Goal: Transaction & Acquisition: Purchase product/service

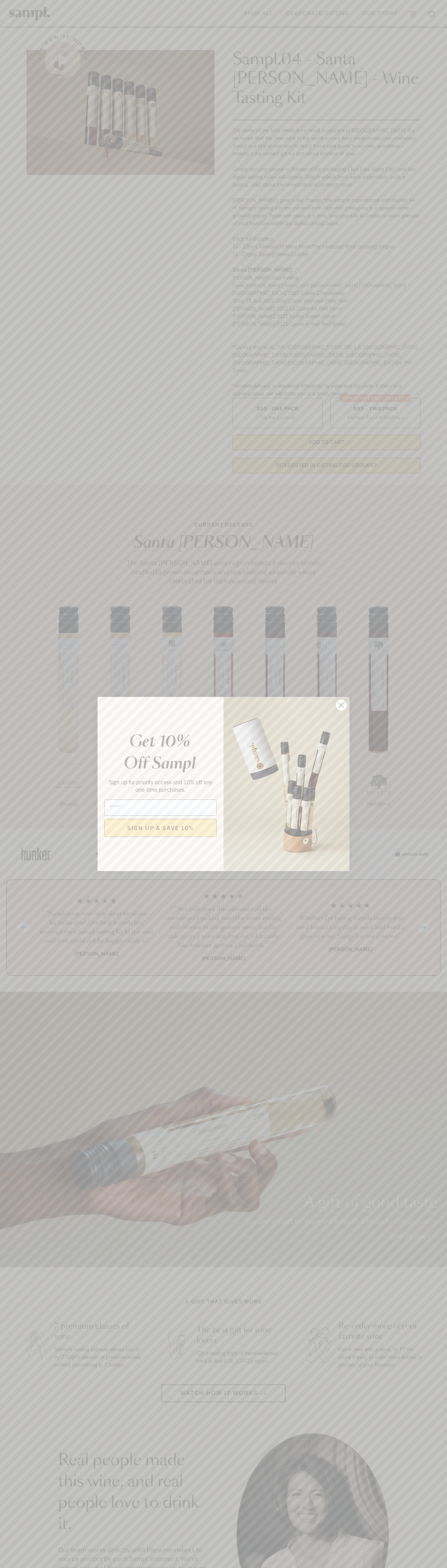
click at [341, 705] on icon "Close dialog" at bounding box center [341, 705] width 4 height 4
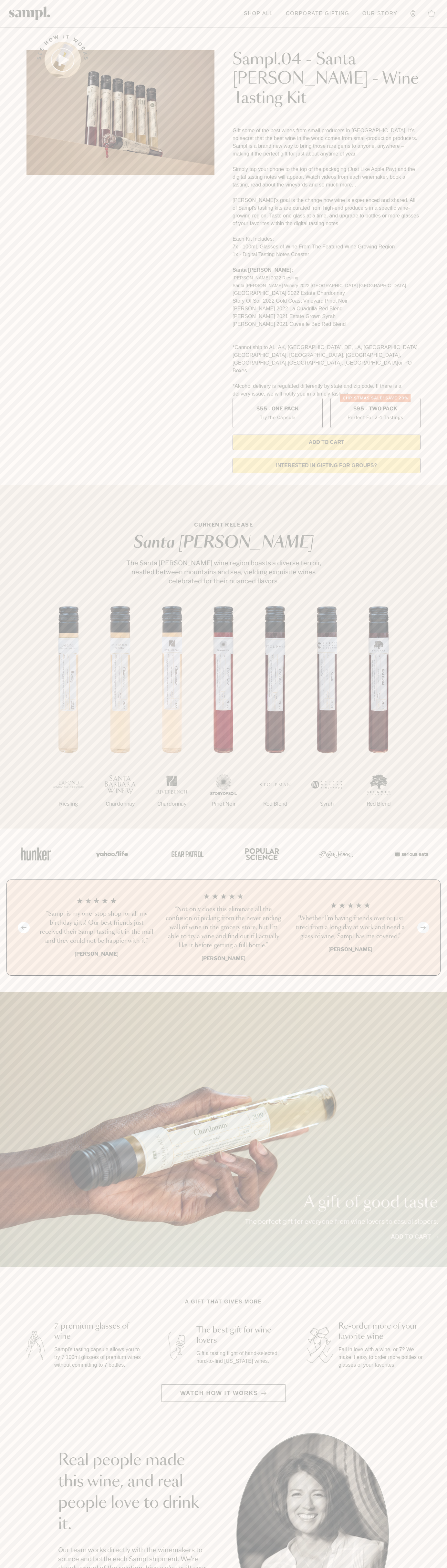
click at [12, 2] on header "Toggle navigation menu Shop All Corporate Gifting Our Story Account Story Shop …" at bounding box center [224, 13] width 447 height 27
click at [425, 347] on div "See how it works Sampl.04 - Santa Barbara - Wine Tasting Kit Gift some of the b…" at bounding box center [224, 252] width 406 height 453
click at [211, 1567] on html "Skip to main content Toggle navigation menu Shop All Corporate Gifting Our Stor…" at bounding box center [224, 1304] width 447 height 2608
click at [7, 18] on header "Toggle navigation menu Shop All Corporate Gifting Our Story Account Story Shop …" at bounding box center [224, 13] width 447 height 27
click at [375, 398] on label "Christmas SALE! Save 20% $95 - Two Pack Perfect For 2-4 Tastings" at bounding box center [375, 413] width 90 height 30
